Goal: Check status: Check status

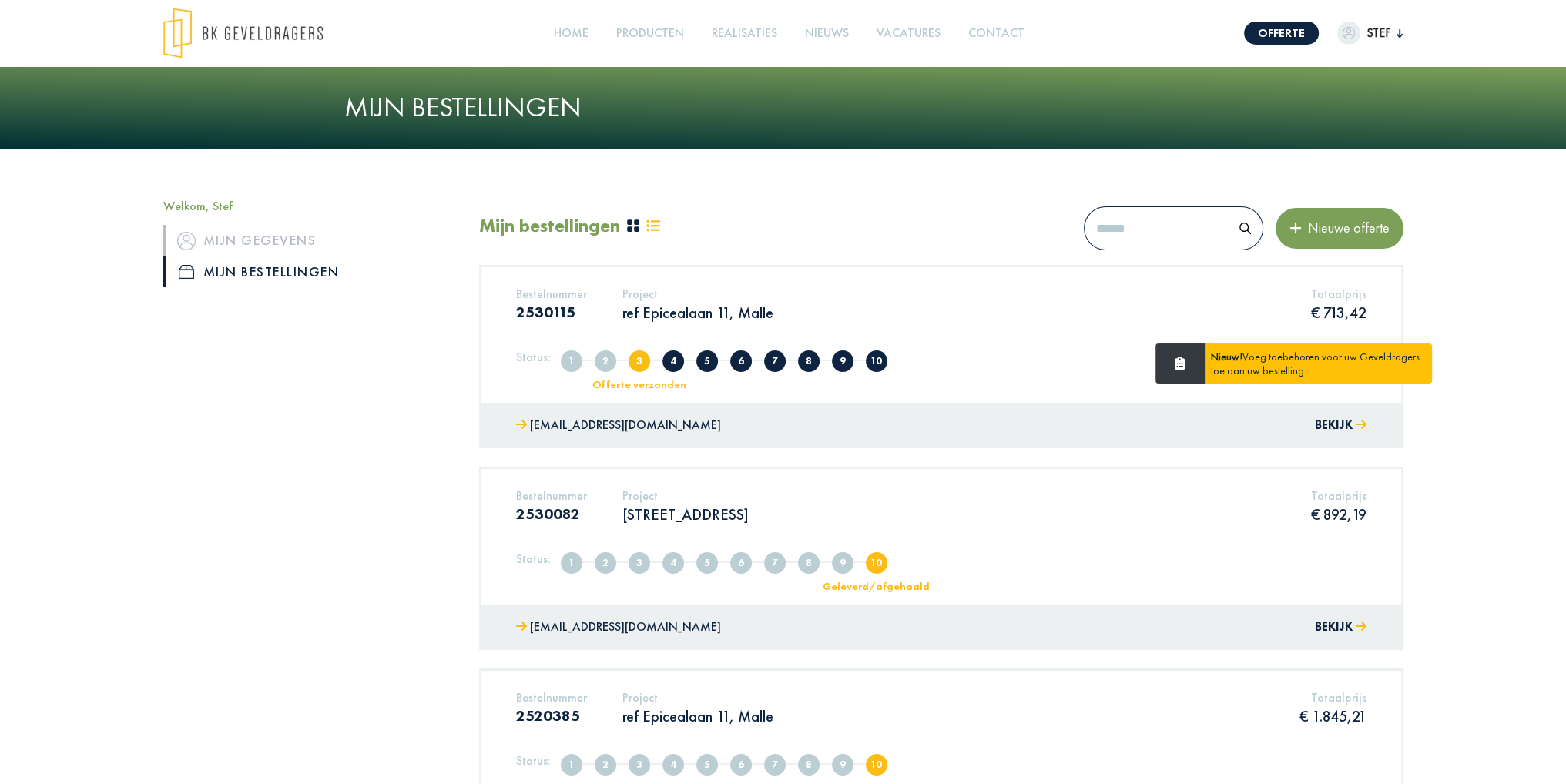
click at [943, 310] on div "Bestelnummer 2530115 Project ref Epicealaan 11, Malle Totaalprijs € 713,42" at bounding box center [941, 309] width 874 height 47
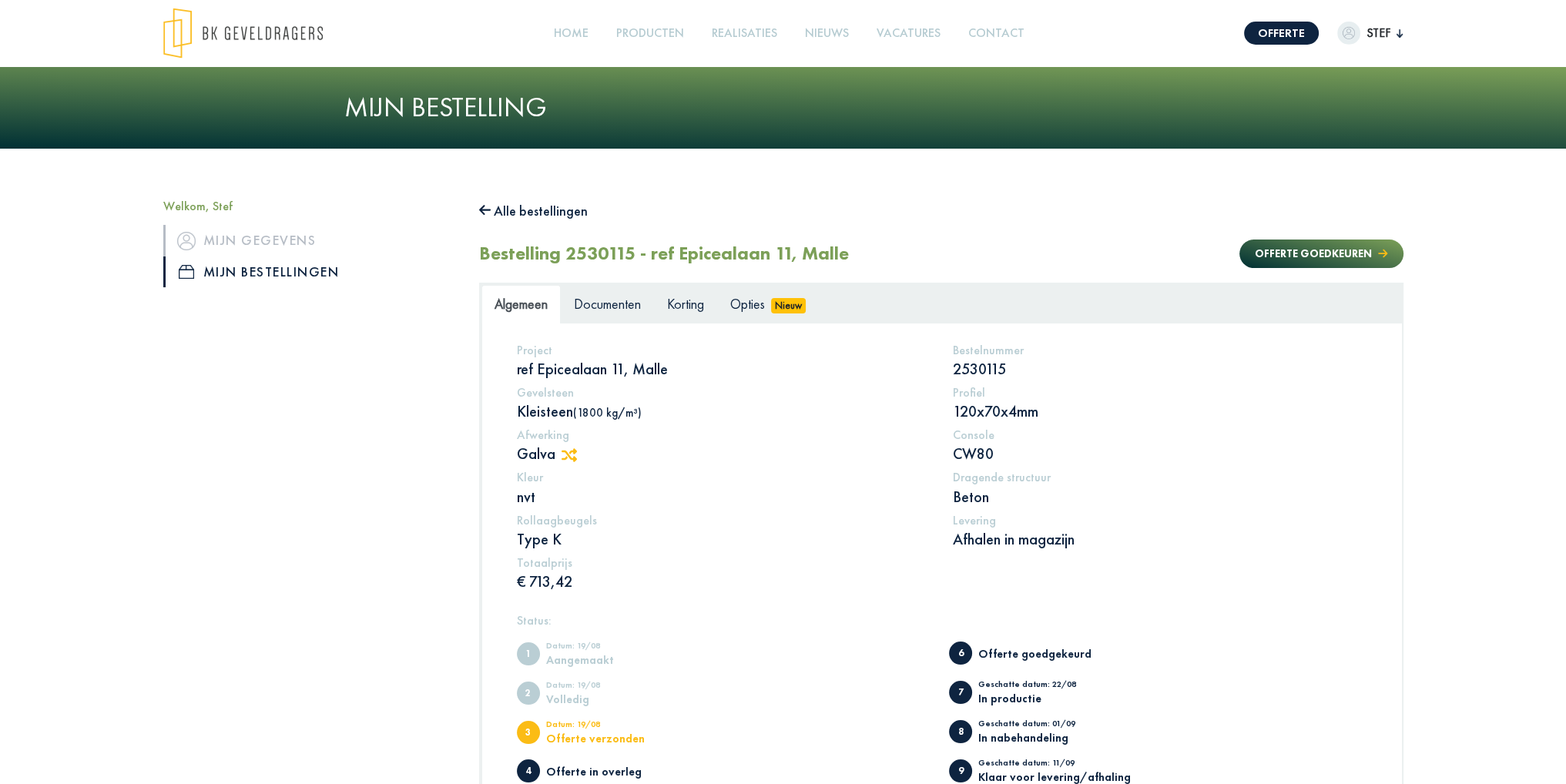
click at [564, 455] on icon at bounding box center [569, 455] width 15 height 15
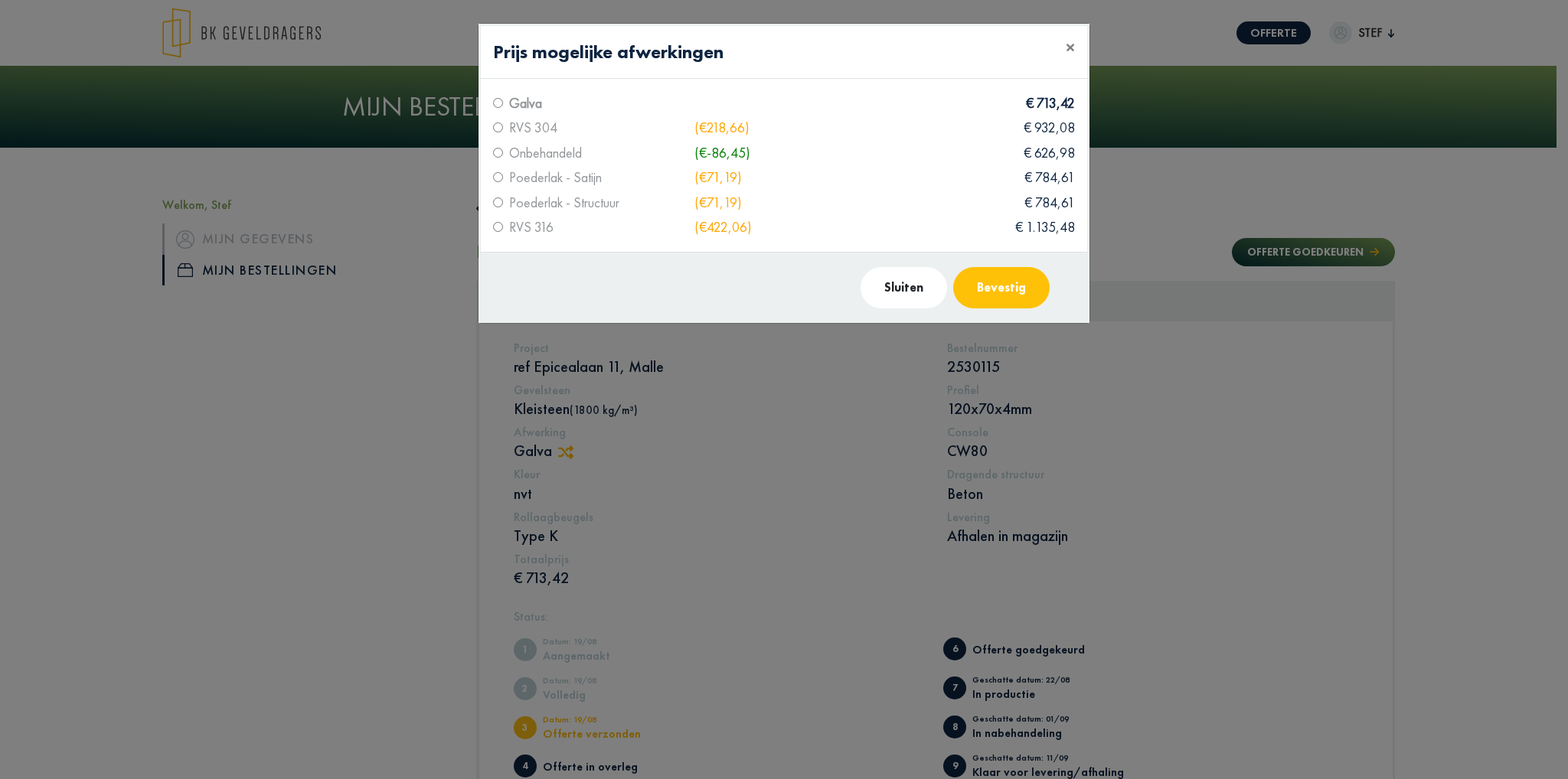
click at [112, 314] on modal-container "Prijs mogelijke afwerkingen × Galva € 713,42 RVS 304 (€218,66) € 932,08 Onbehan…" at bounding box center [784, 389] width 1568 height 779
click at [1073, 46] on span "×" at bounding box center [1071, 47] width 9 height 24
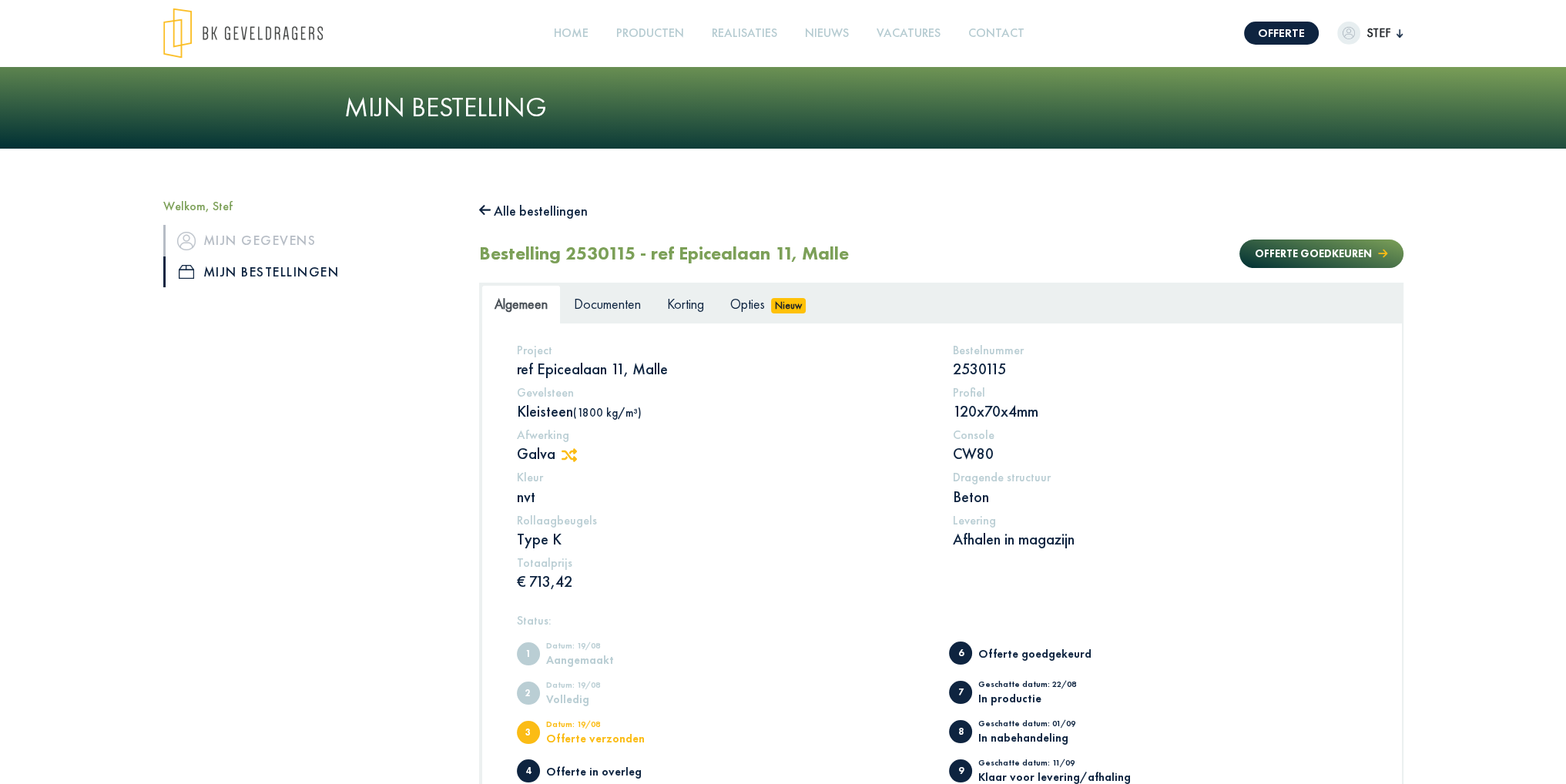
click at [228, 38] on img at bounding box center [243, 33] width 159 height 51
